Goal: Task Accomplishment & Management: Use online tool/utility

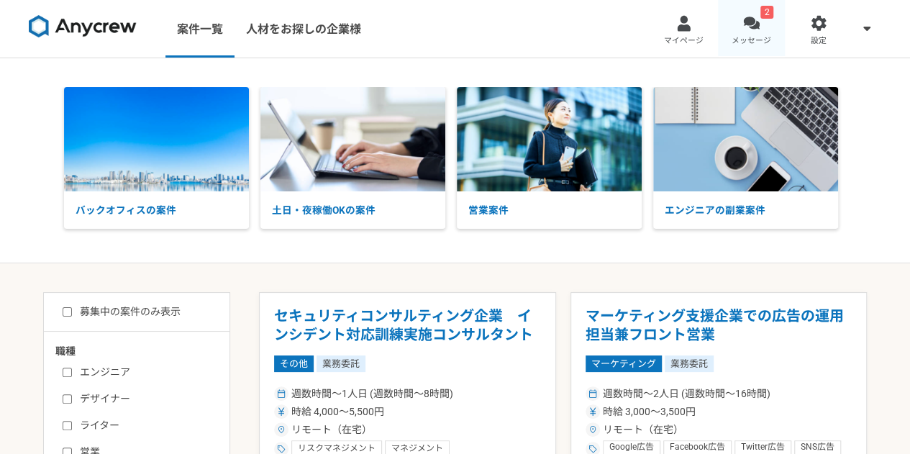
click at [757, 18] on div at bounding box center [751, 23] width 17 height 17
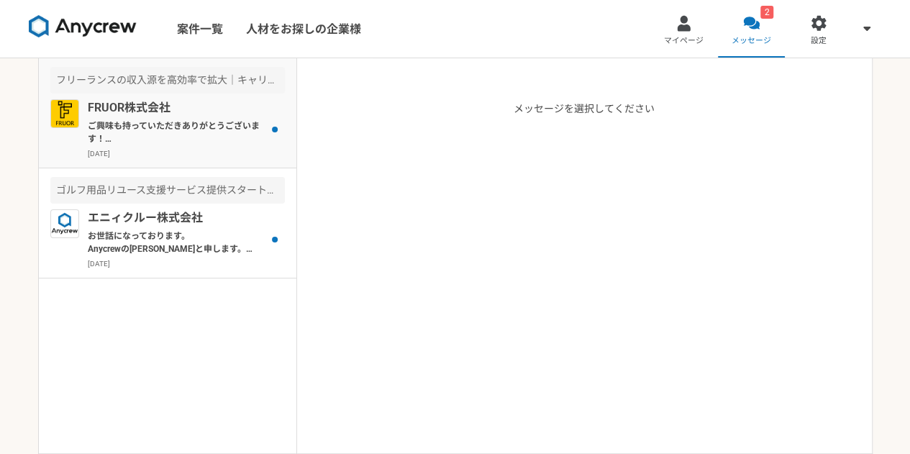
click at [173, 120] on p "ご興味も持っていただきありがとうございます！ FRUOR株式会社の[PERSON_NAME]です。 ぜひ一度オンラインにて詳細のご説明がでできればと思っており…" at bounding box center [177, 132] width 178 height 26
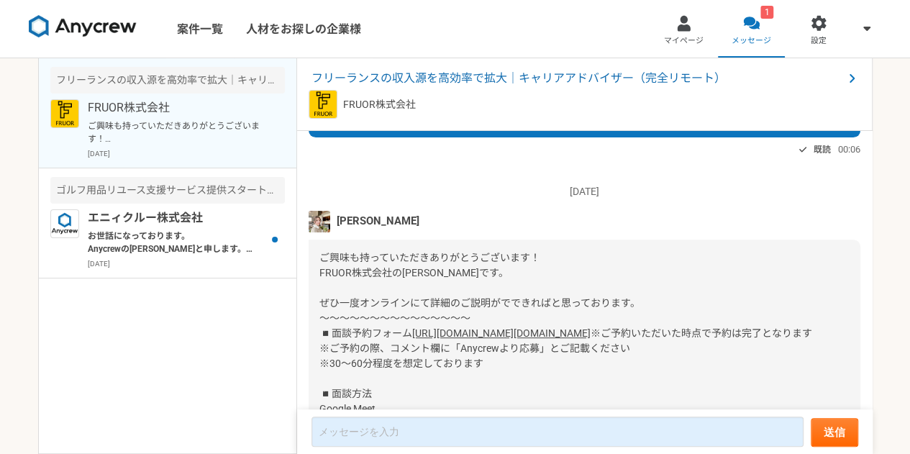
scroll to position [272, 0]
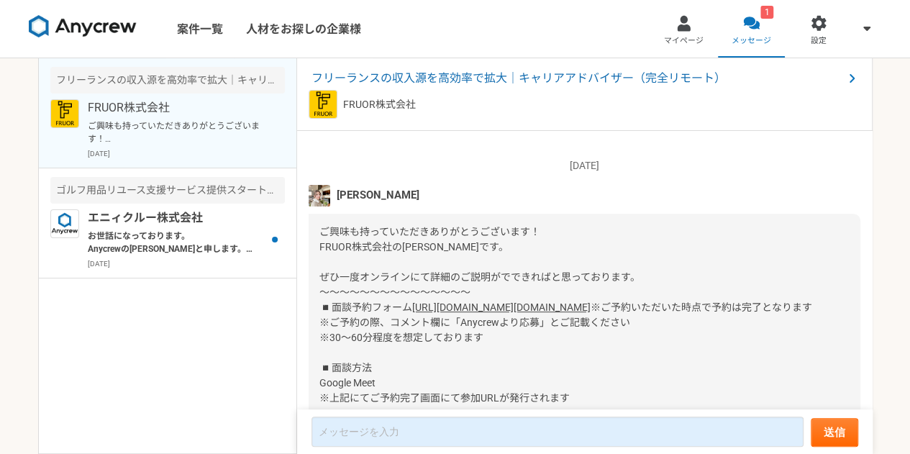
click at [319, 191] on img at bounding box center [319, 196] width 22 height 22
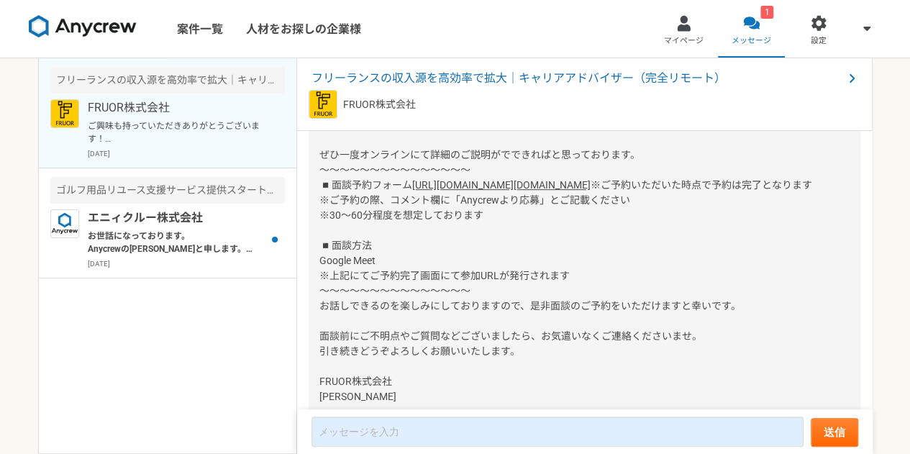
scroll to position [395, 0]
click at [130, 225] on p "エニィクルー株式会社" at bounding box center [177, 217] width 178 height 17
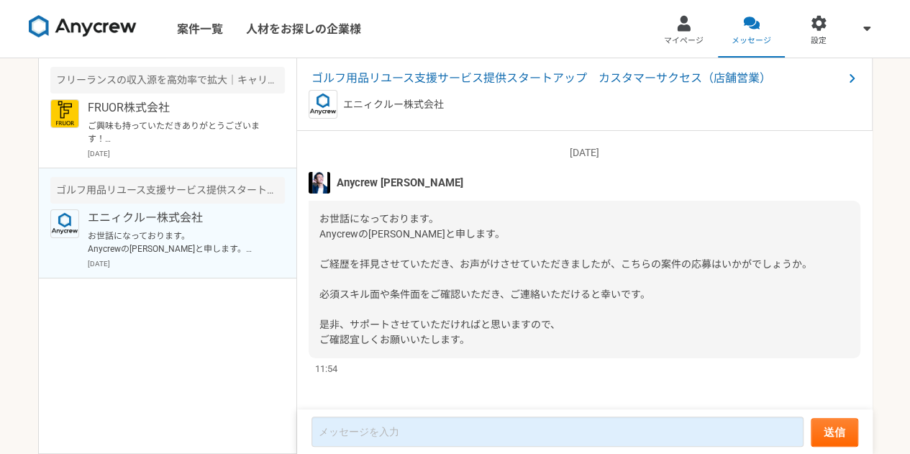
scroll to position [7, 0]
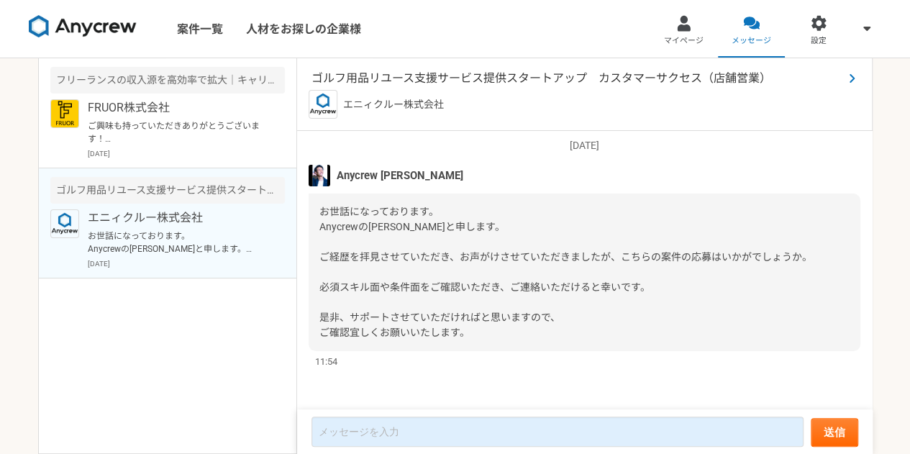
click at [401, 77] on span "ゴルフ用品リユース支援サービス提供スタートアップ　カスタマーサクセス（店舗営業）" at bounding box center [576, 78] width 531 height 17
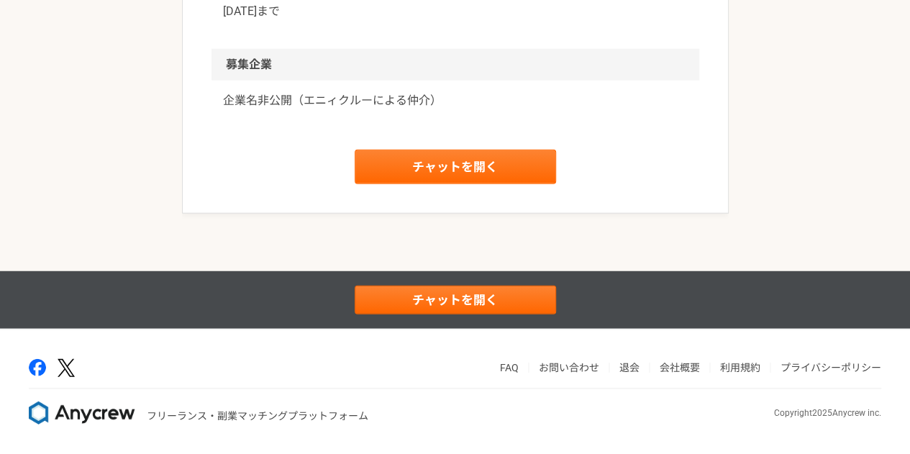
scroll to position [1777, 0]
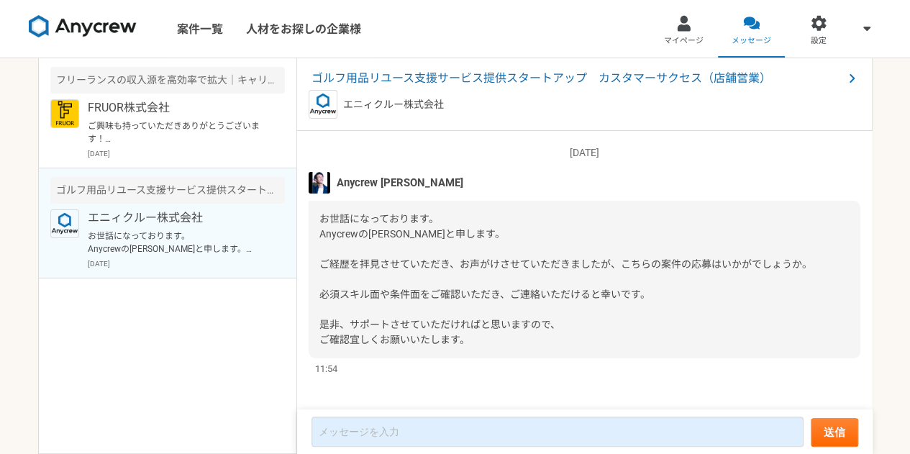
scroll to position [7, 0]
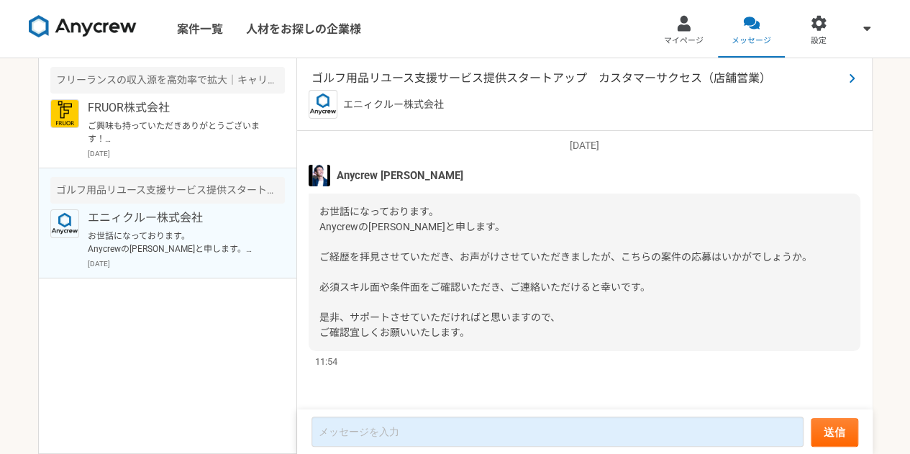
click at [434, 83] on span "ゴルフ用品リユース支援サービス提供スタートアップ　カスタマーサクセス（店舗営業）" at bounding box center [576, 78] width 531 height 17
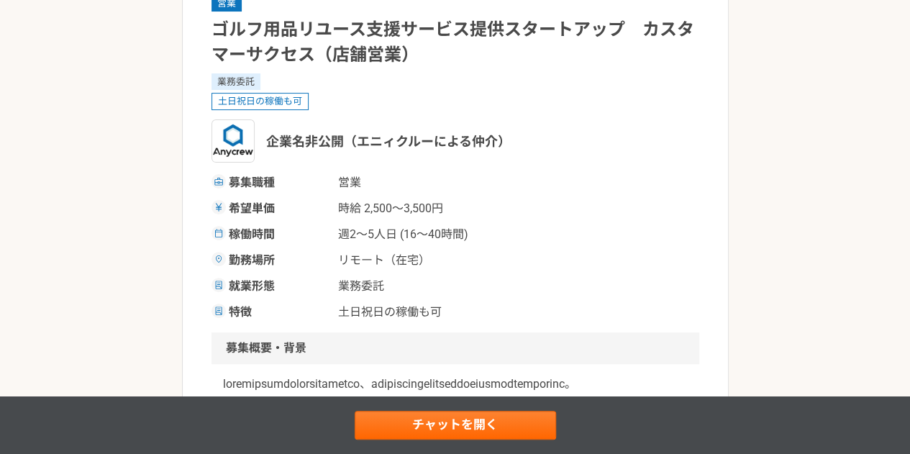
scroll to position [121, 0]
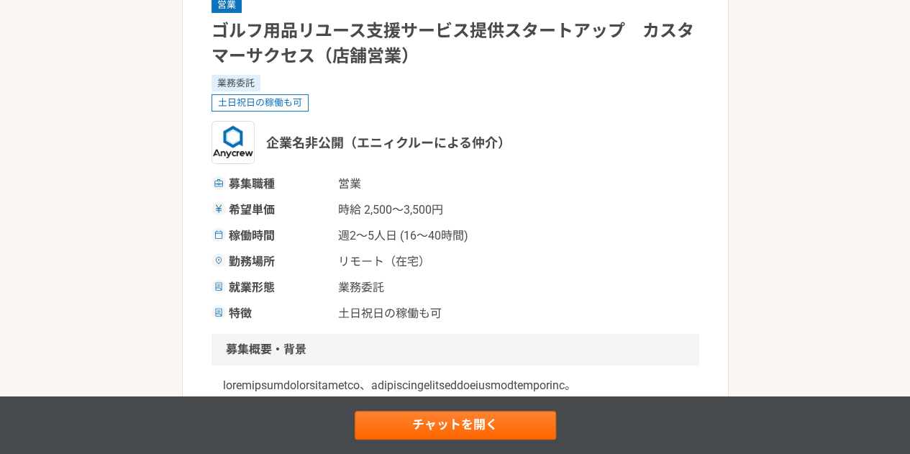
click at [328, 108] on div "土日祝日の稼働も可" at bounding box center [455, 102] width 488 height 17
